Goal: Transaction & Acquisition: Purchase product/service

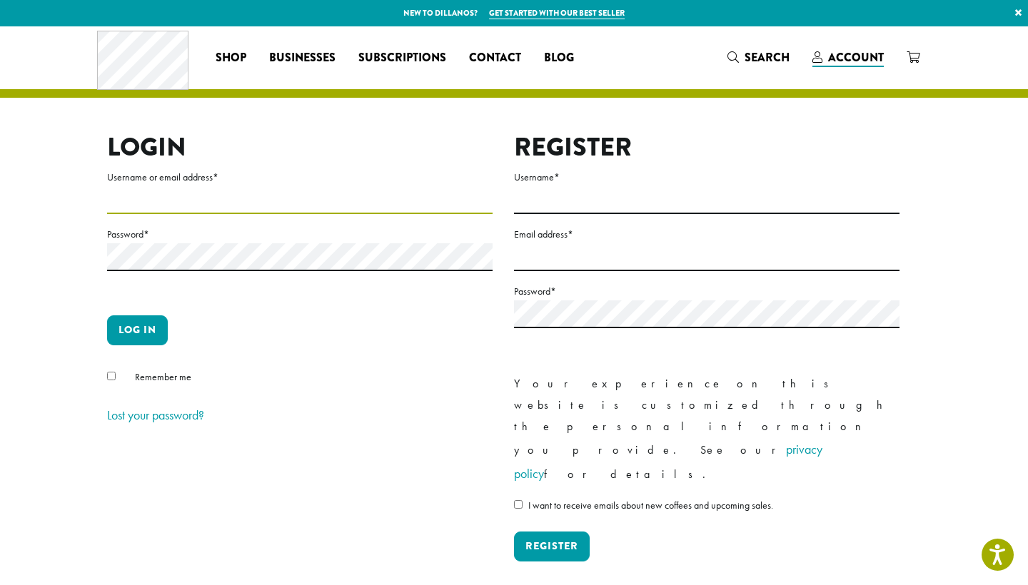
type input "**********"
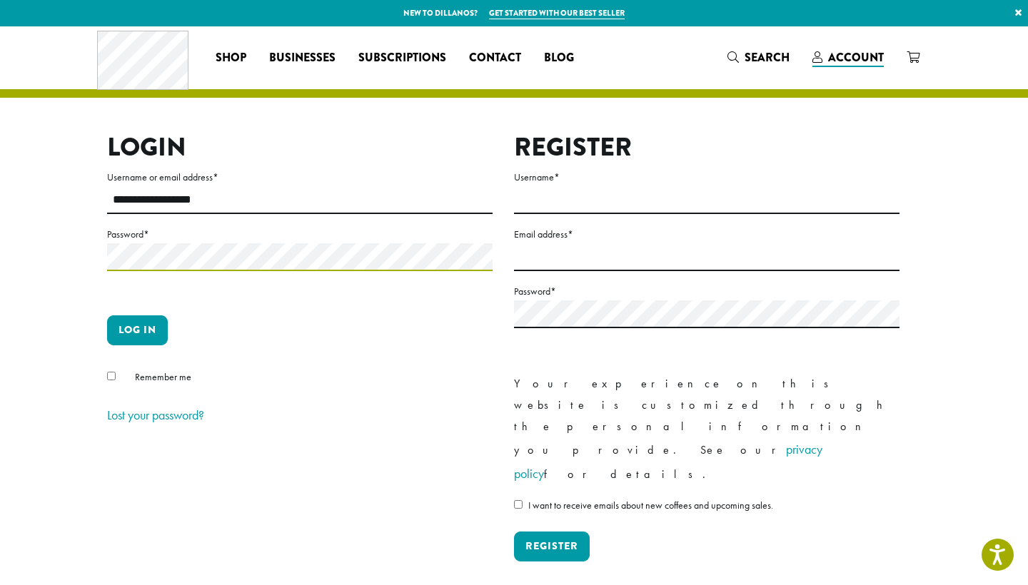
click at [137, 330] on button "Log in" at bounding box center [137, 330] width 61 height 30
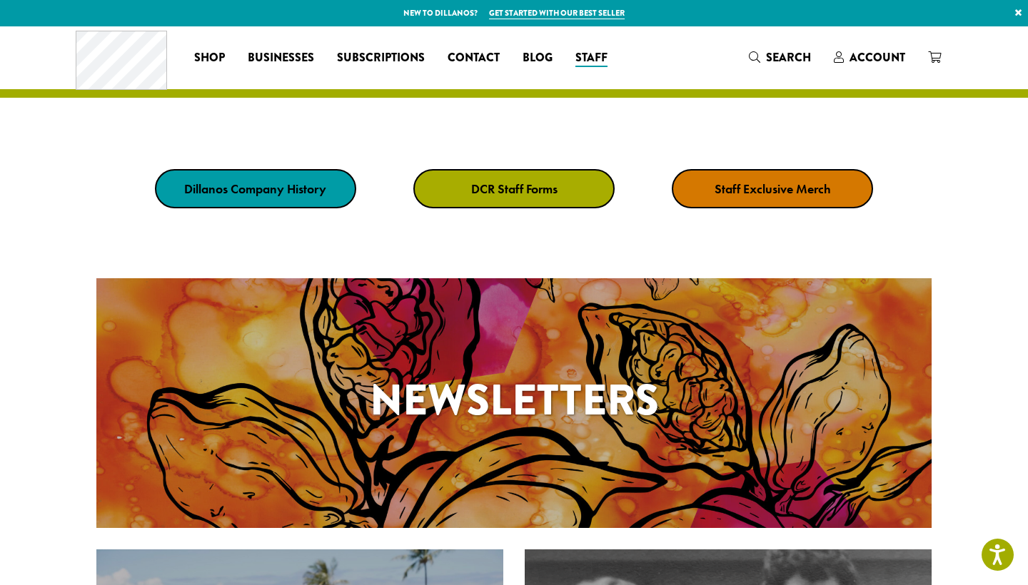
click at [800, 191] on strong "Staff Exclusive Merch" at bounding box center [772, 189] width 116 height 16
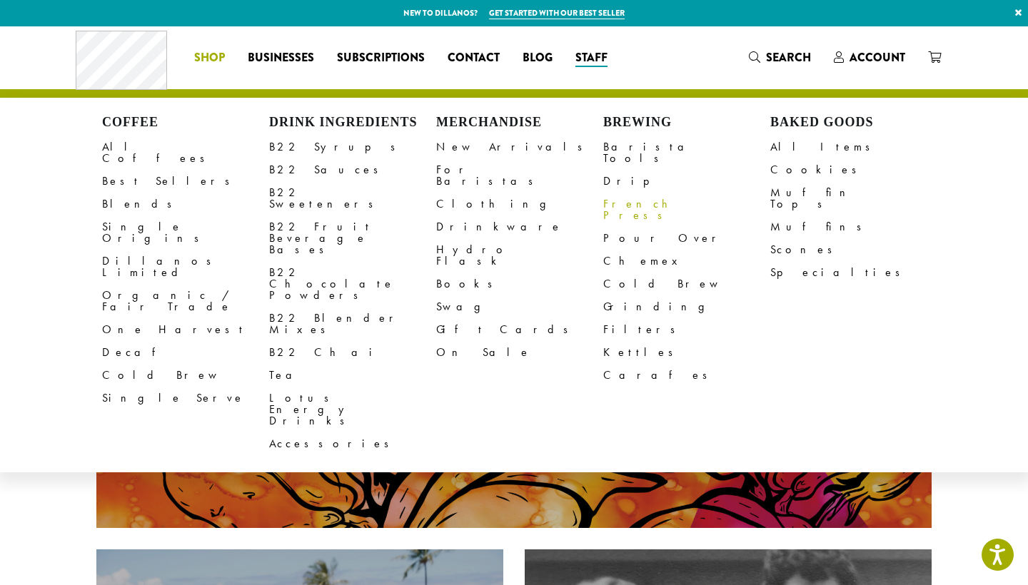
click at [632, 196] on link "French Press" at bounding box center [686, 210] width 167 height 34
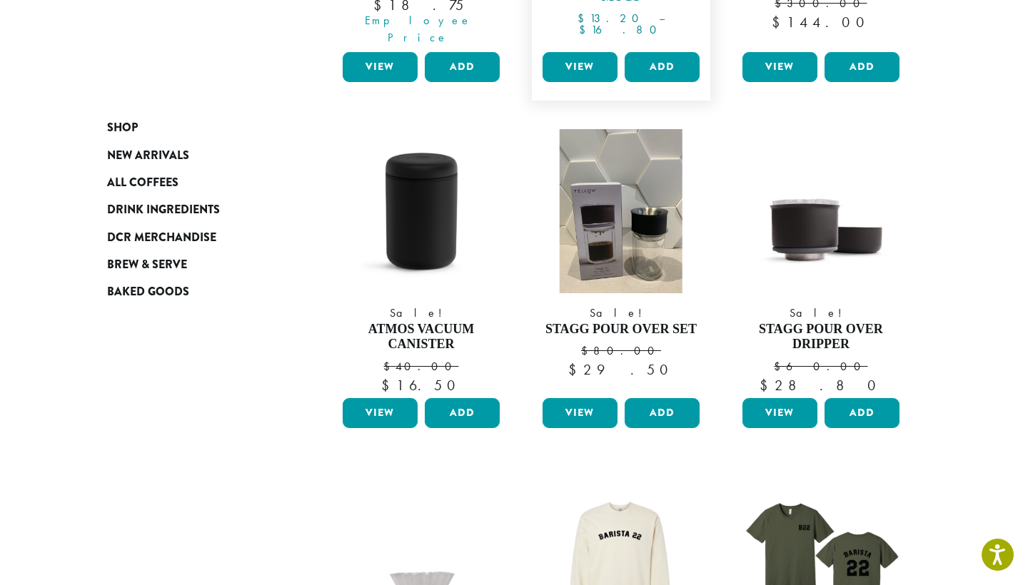
scroll to position [477, 0]
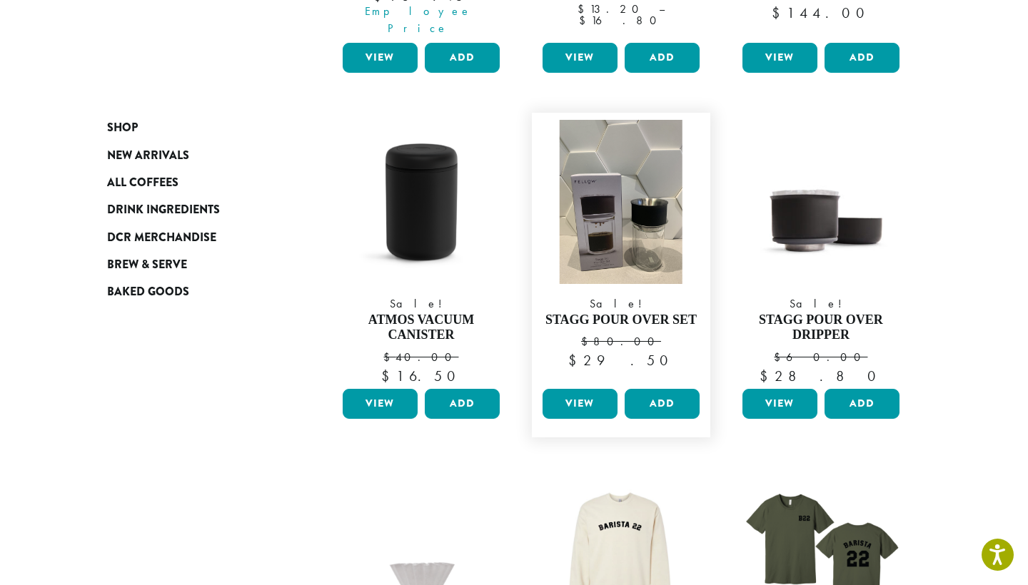
click at [580, 389] on link "View" at bounding box center [579, 404] width 75 height 30
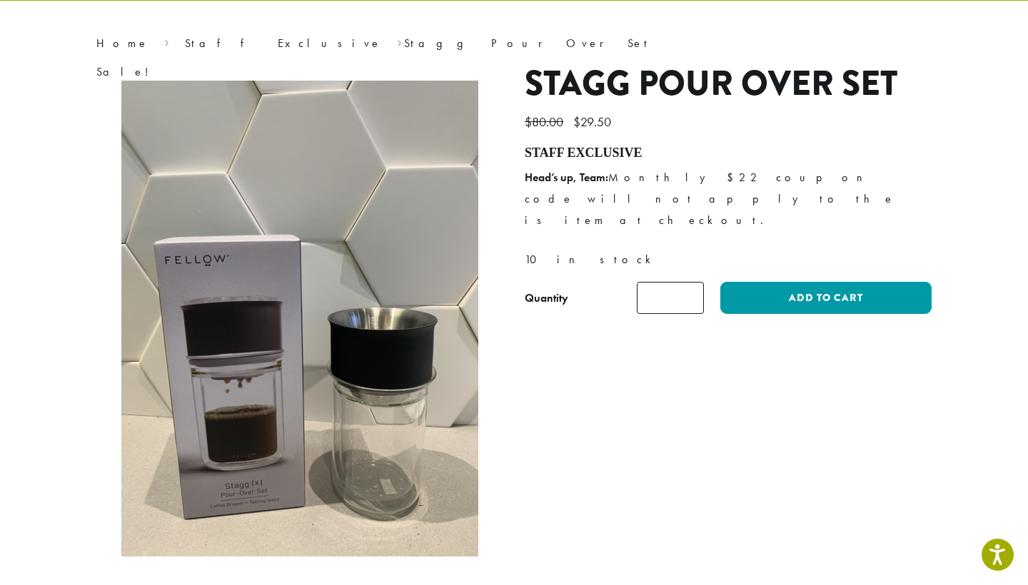
scroll to position [93, 0]
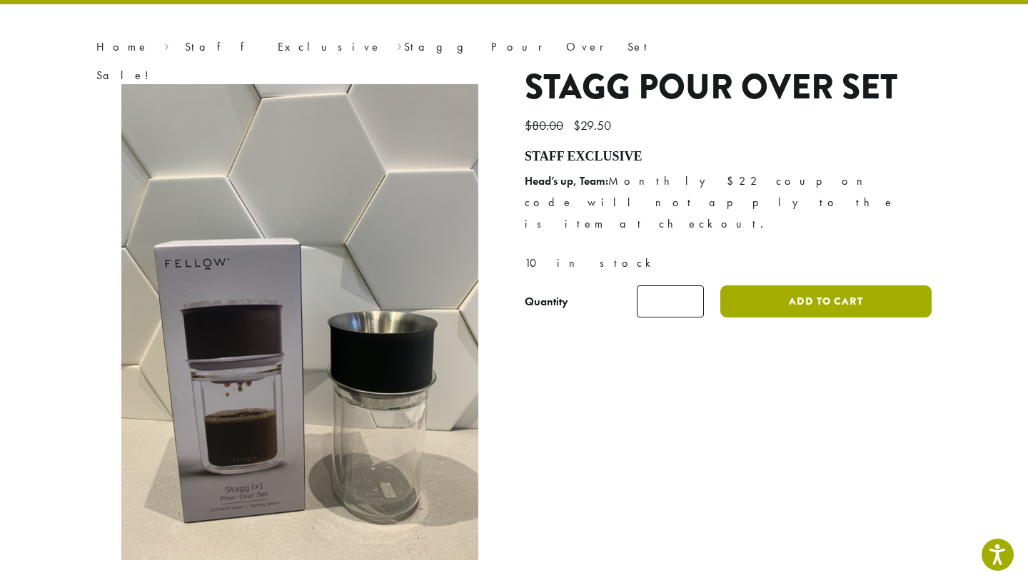
click at [841, 285] on button "Add to cart" at bounding box center [825, 301] width 211 height 32
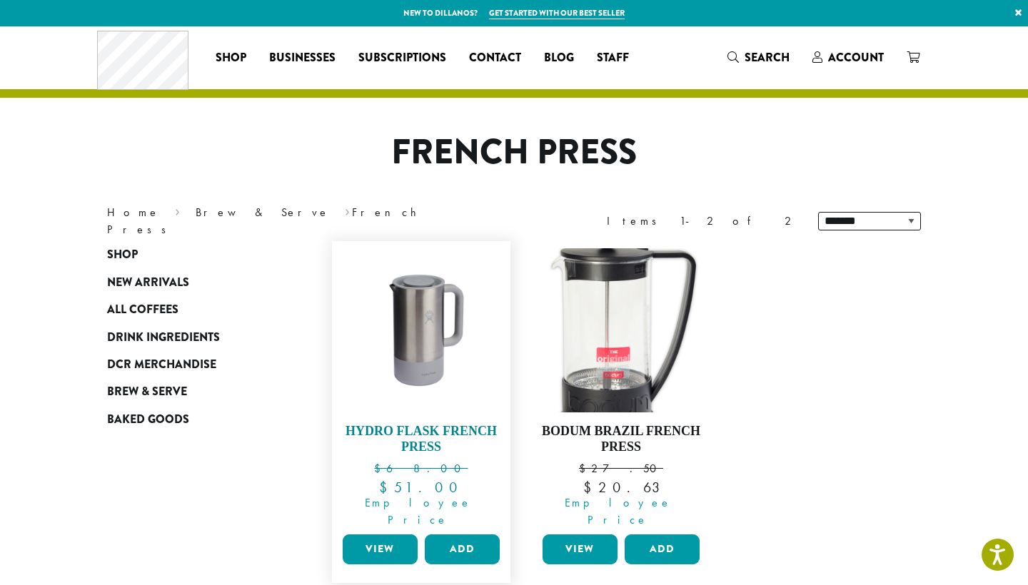
click at [432, 399] on img at bounding box center [421, 330] width 164 height 164
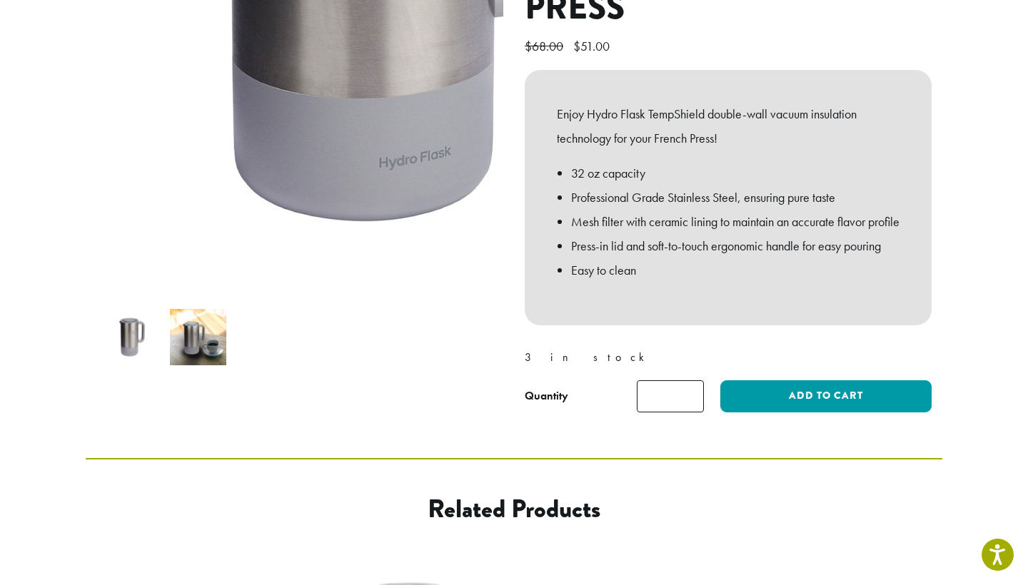
scroll to position [241, 0]
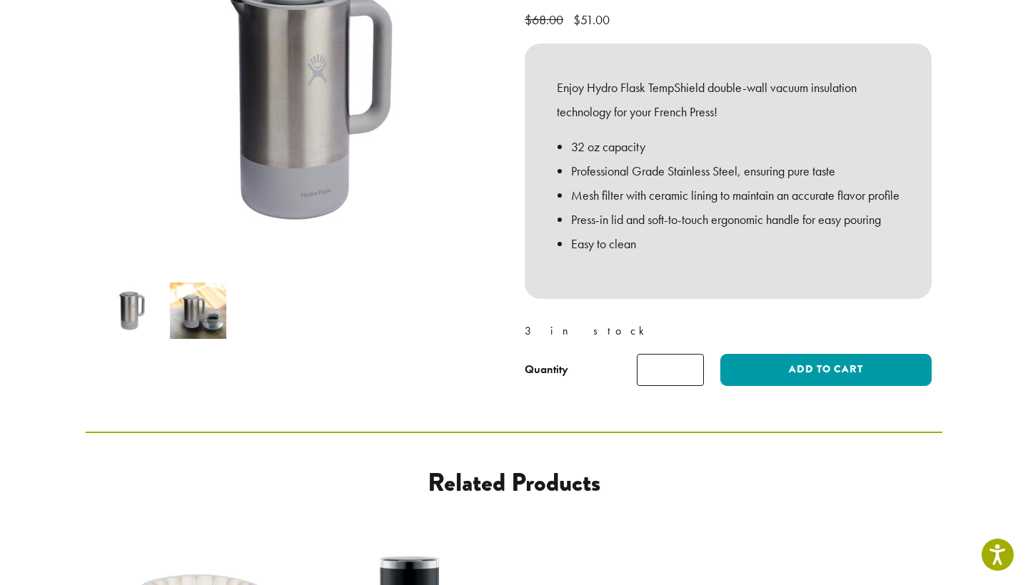
click at [190, 327] on img at bounding box center [198, 311] width 56 height 56
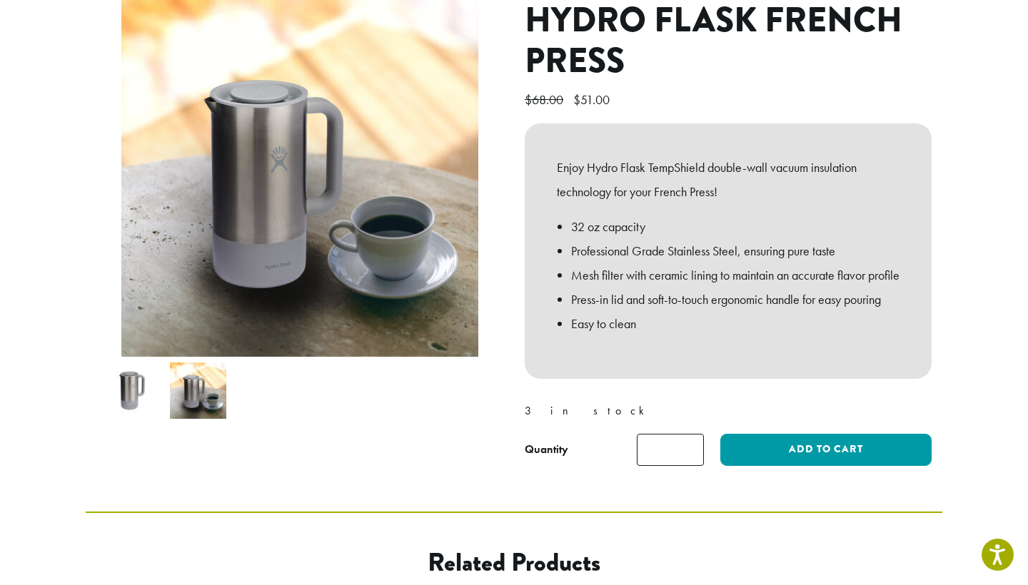
scroll to position [148, 0]
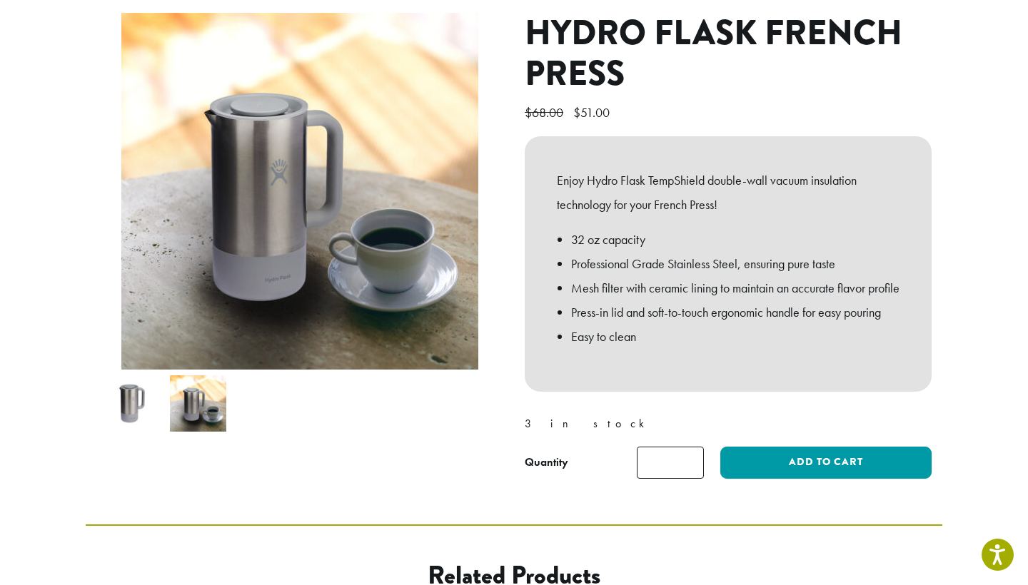
click at [123, 407] on img at bounding box center [130, 403] width 56 height 56
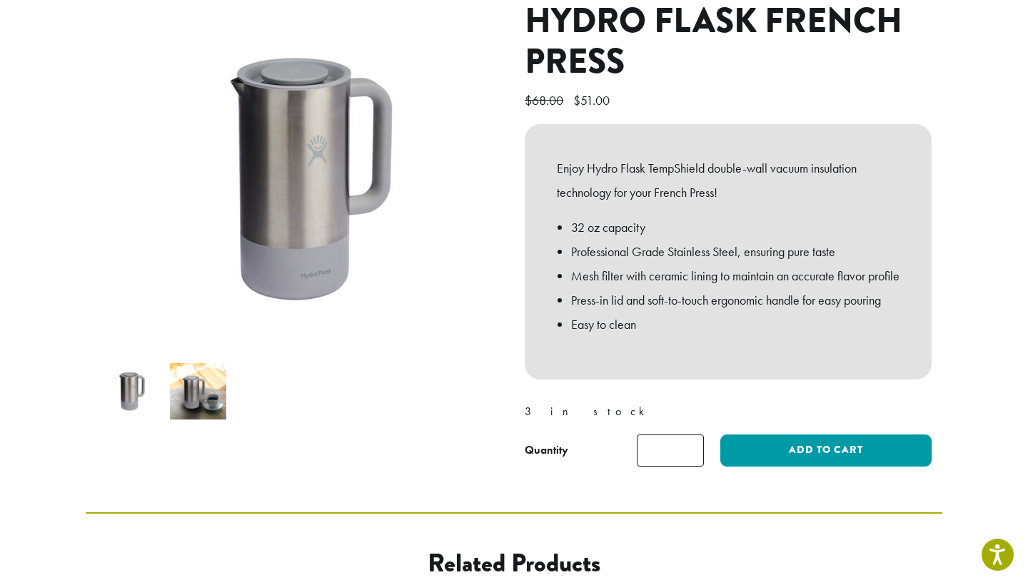
scroll to position [221, 0]
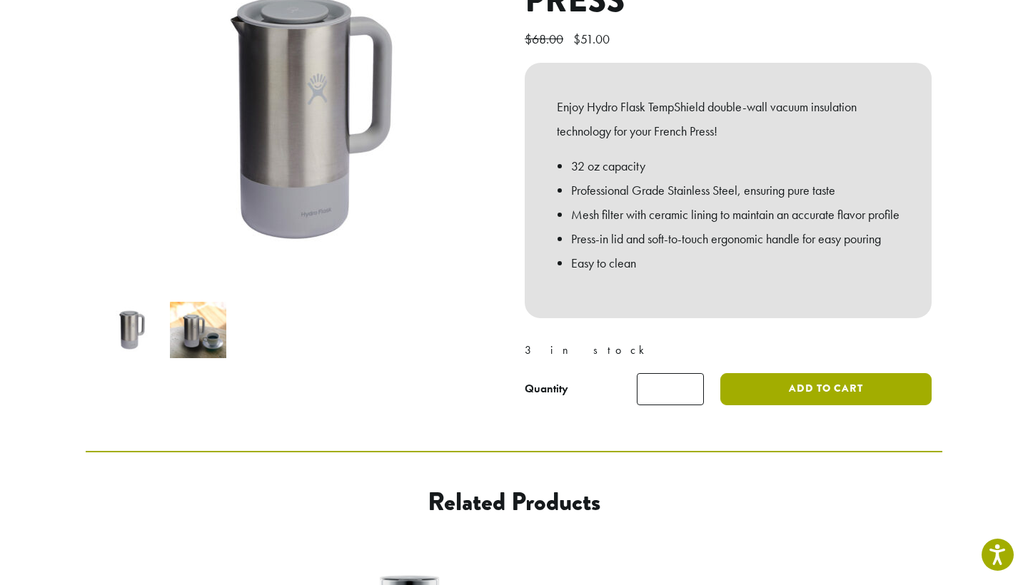
click at [824, 405] on button "Add to cart" at bounding box center [825, 389] width 211 height 32
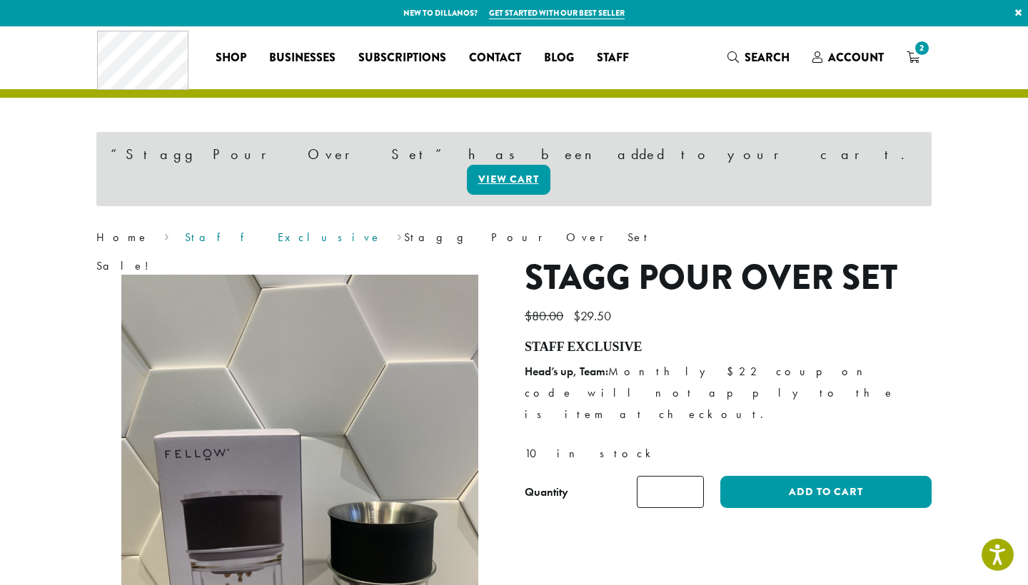
click at [185, 230] on link "Staff Exclusive" at bounding box center [283, 237] width 197 height 15
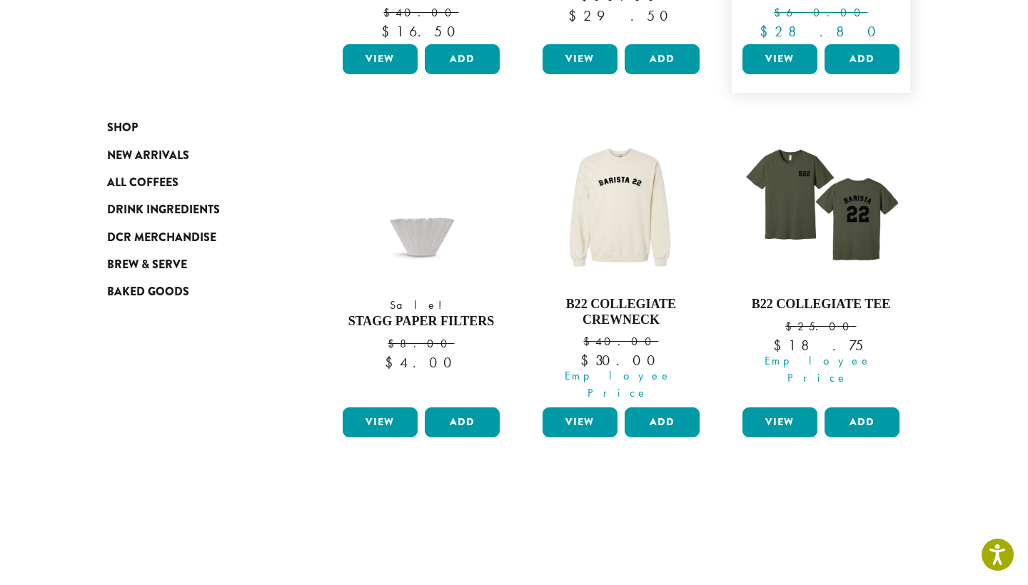
scroll to position [845, 0]
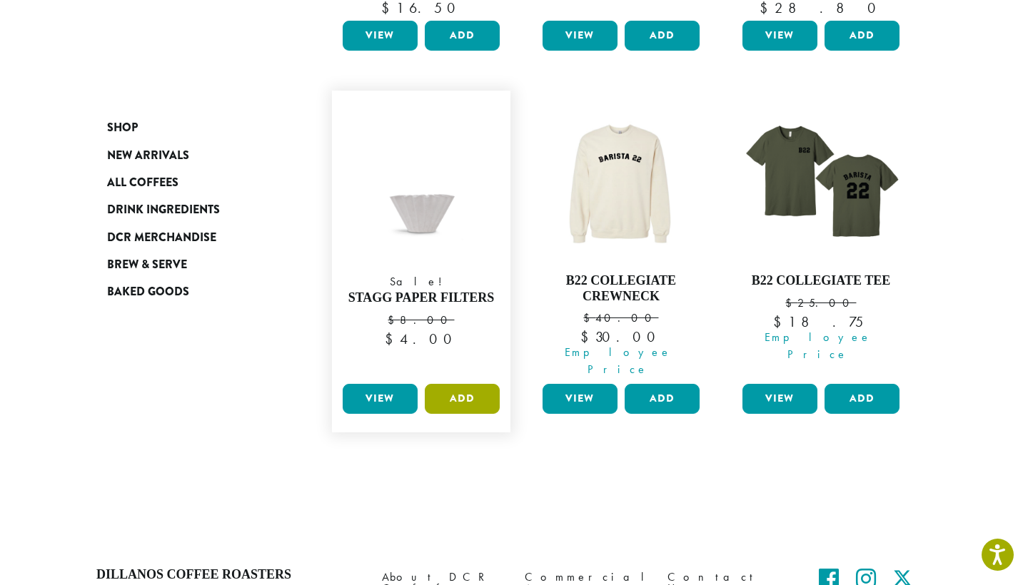
click at [469, 384] on button "Add" at bounding box center [462, 399] width 75 height 30
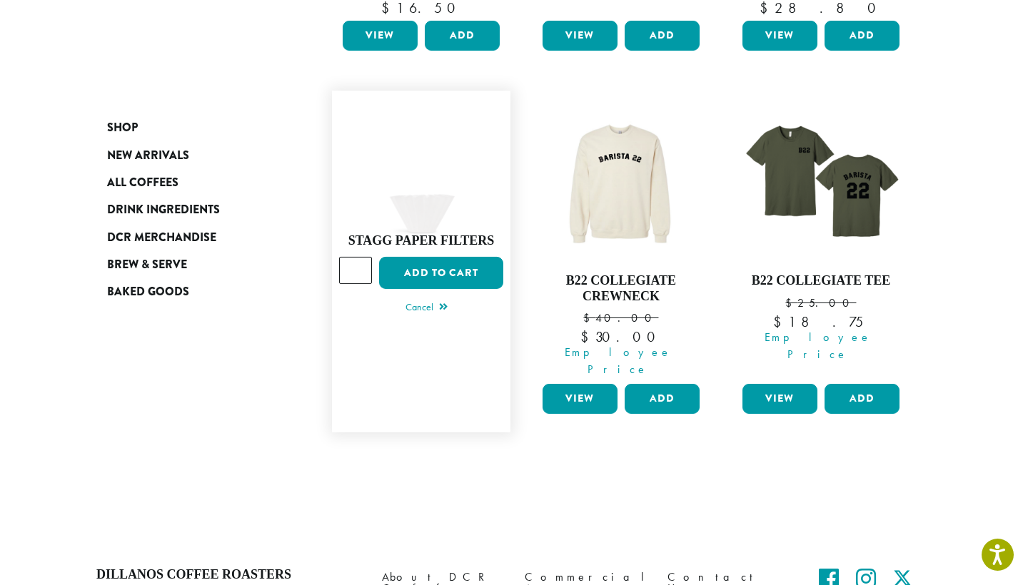
type input "*"
click at [360, 257] on input "*" at bounding box center [355, 270] width 33 height 27
click at [415, 257] on button "Add to cart" at bounding box center [441, 273] width 124 height 32
